Goal: Find specific page/section: Find specific page/section

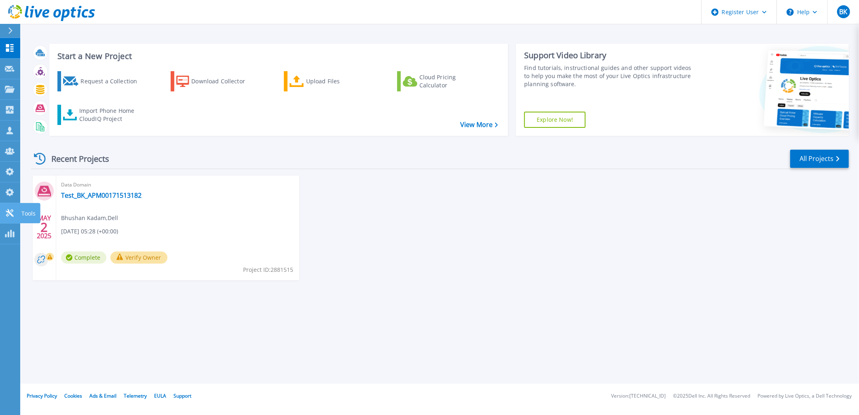
click at [11, 212] on icon at bounding box center [10, 213] width 10 height 8
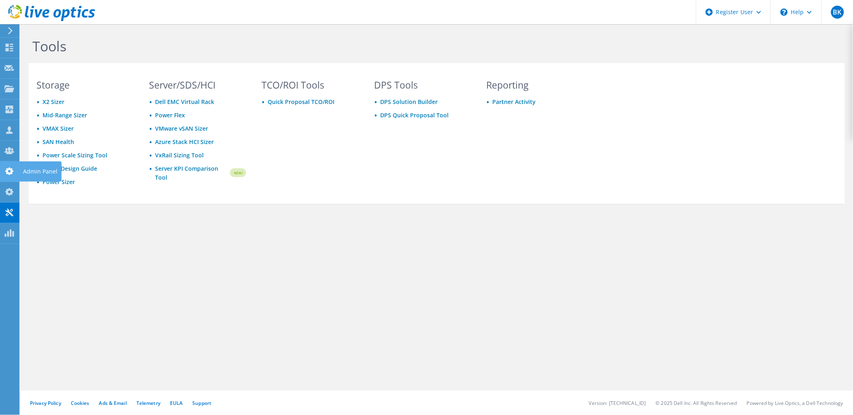
click at [26, 169] on div "Admin Panel" at bounding box center [40, 171] width 42 height 20
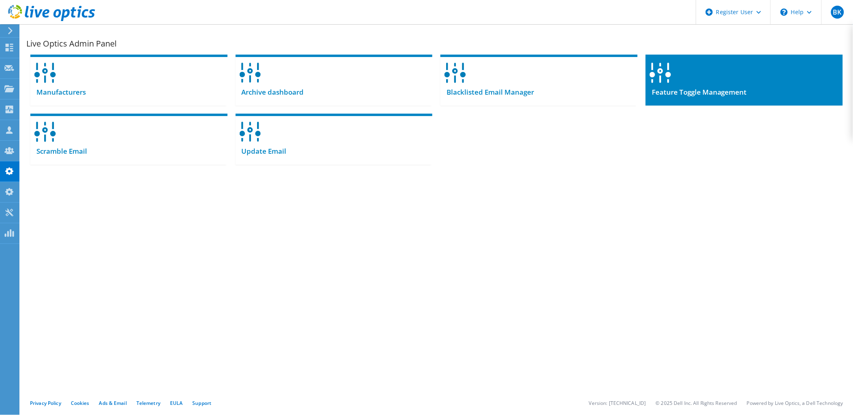
click at [725, 79] on div at bounding box center [743, 70] width 197 height 31
